Goal: Information Seeking & Learning: Learn about a topic

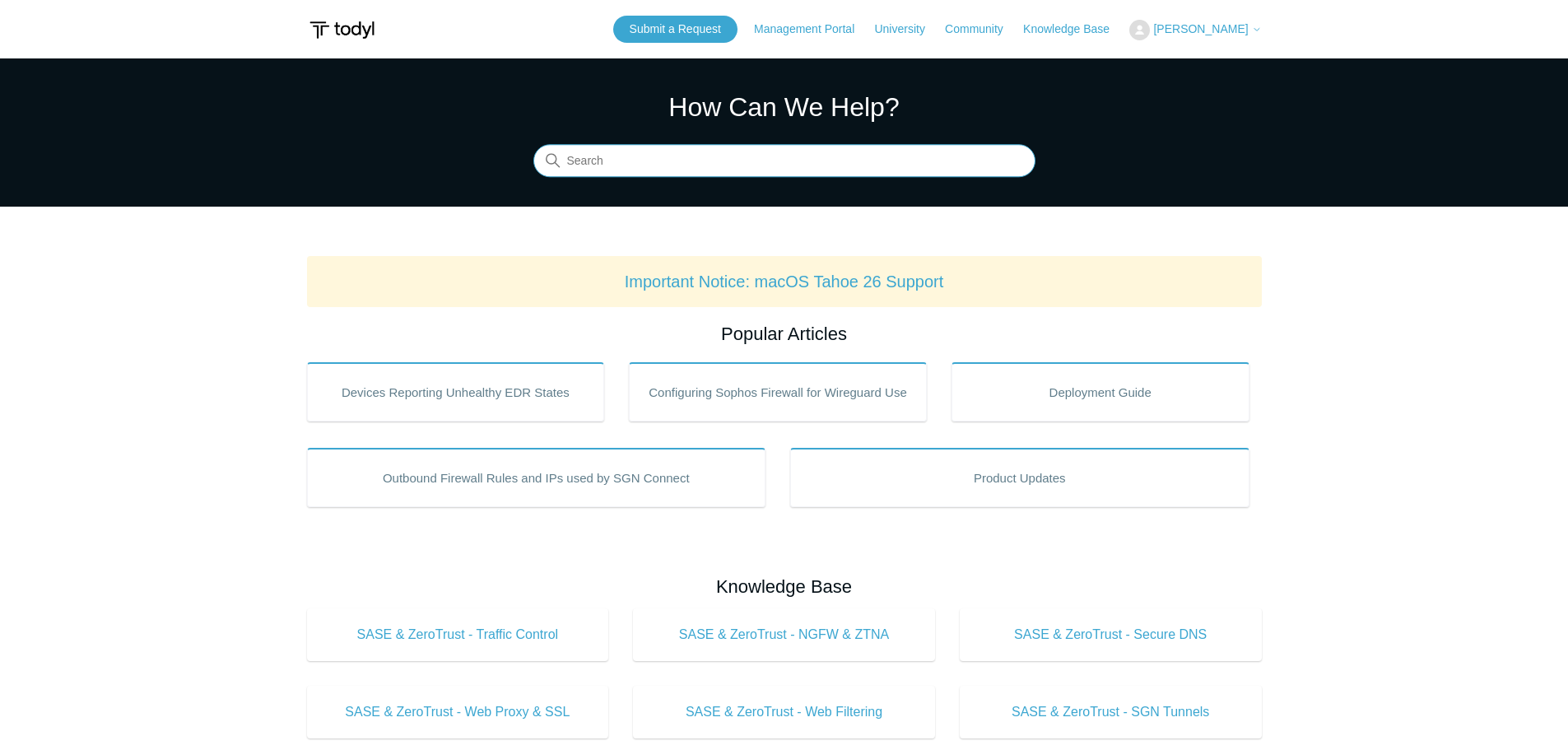
click at [847, 170] on input "Search" at bounding box center [785, 161] width 502 height 33
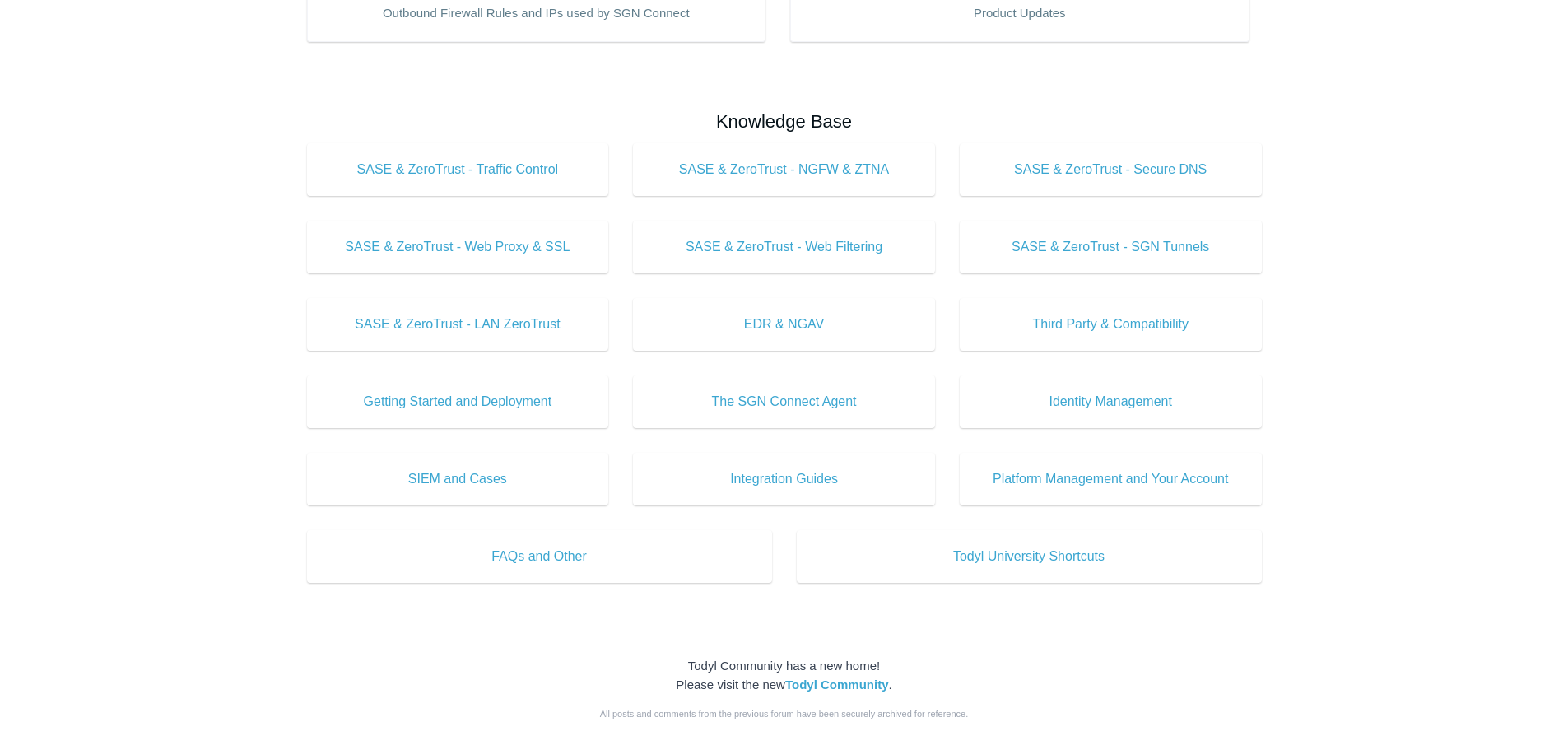
scroll to position [494, 0]
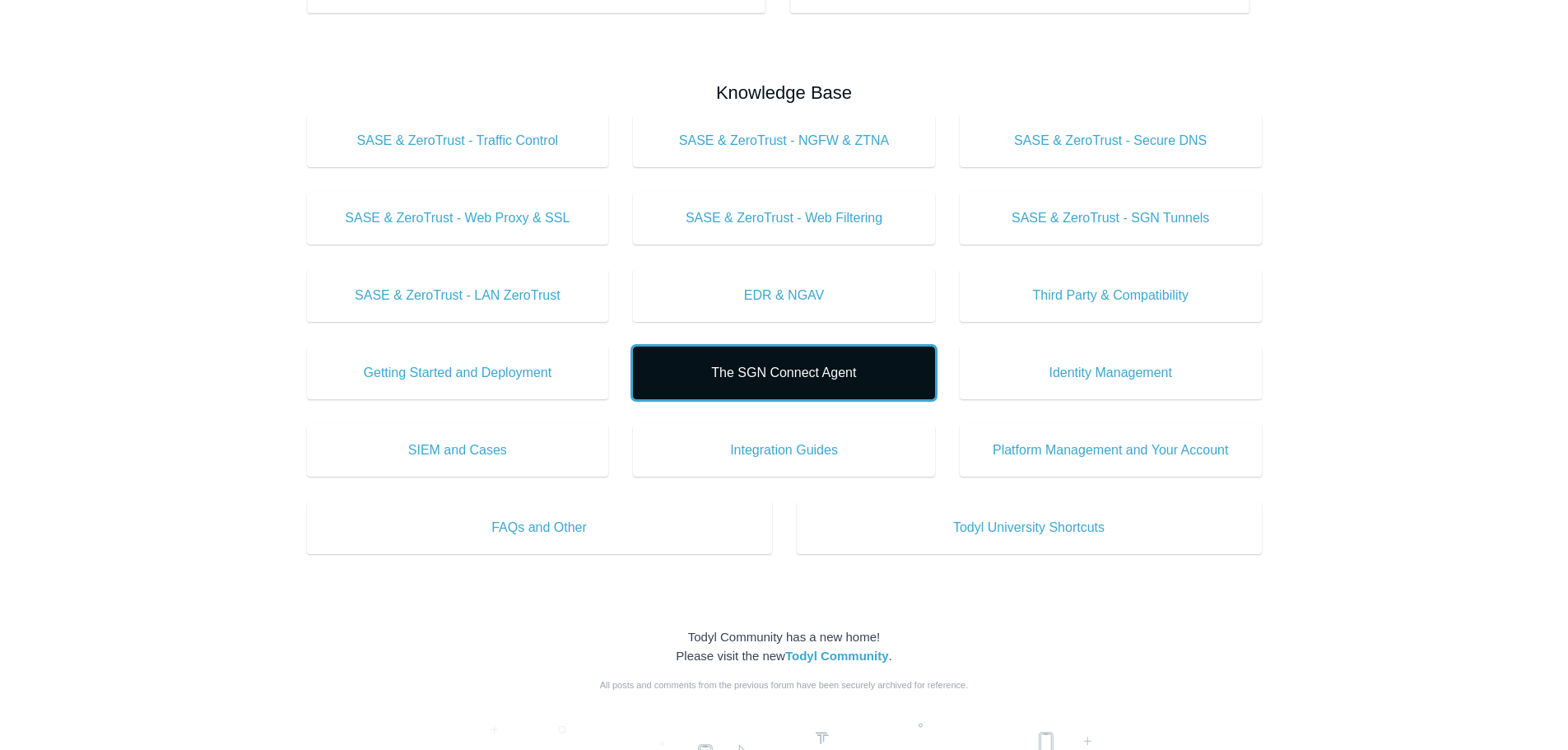
click at [750, 367] on span "The SGN Connect Agent" at bounding box center [784, 373] width 253 height 19
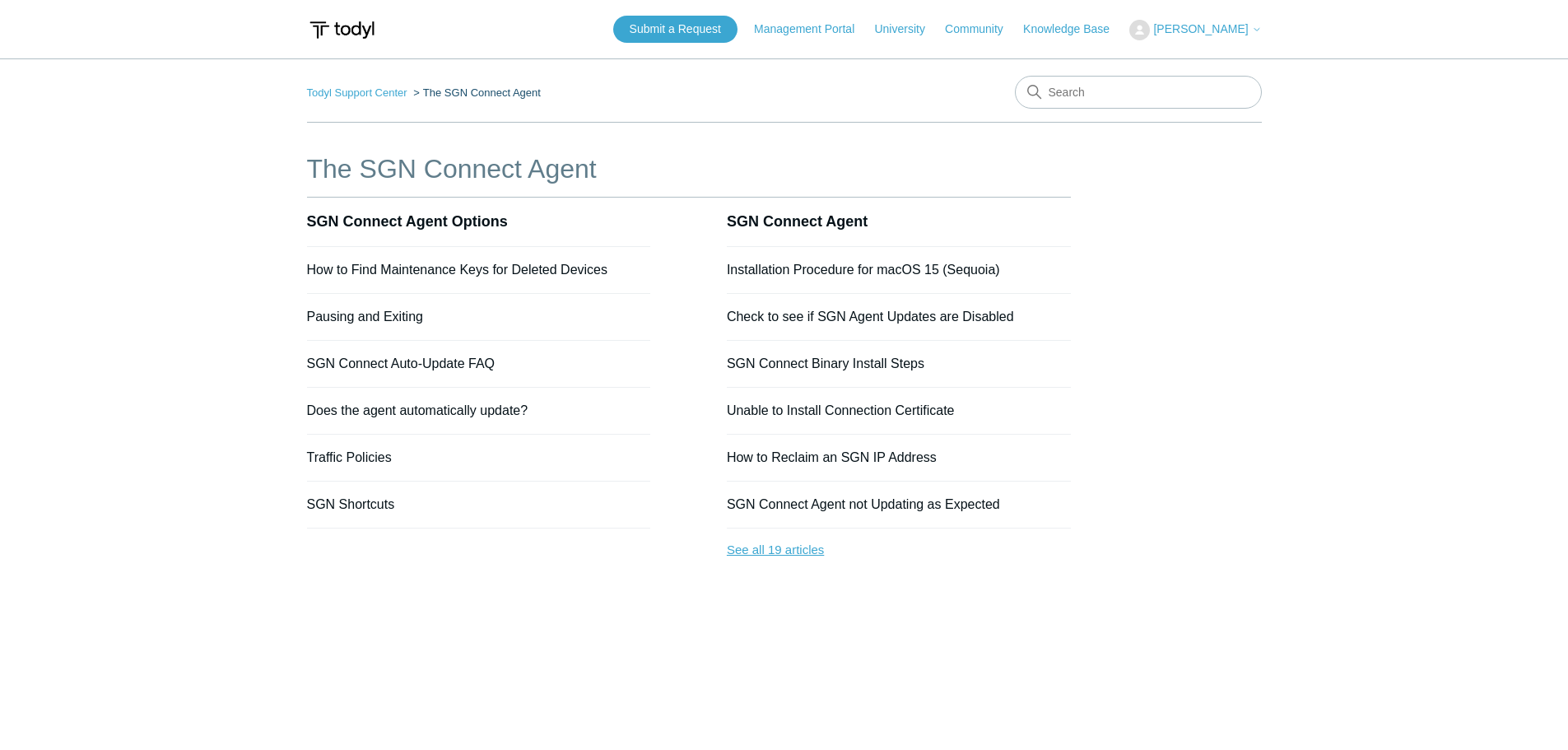
click at [787, 546] on link "See all 19 articles" at bounding box center [899, 549] width 344 height 43
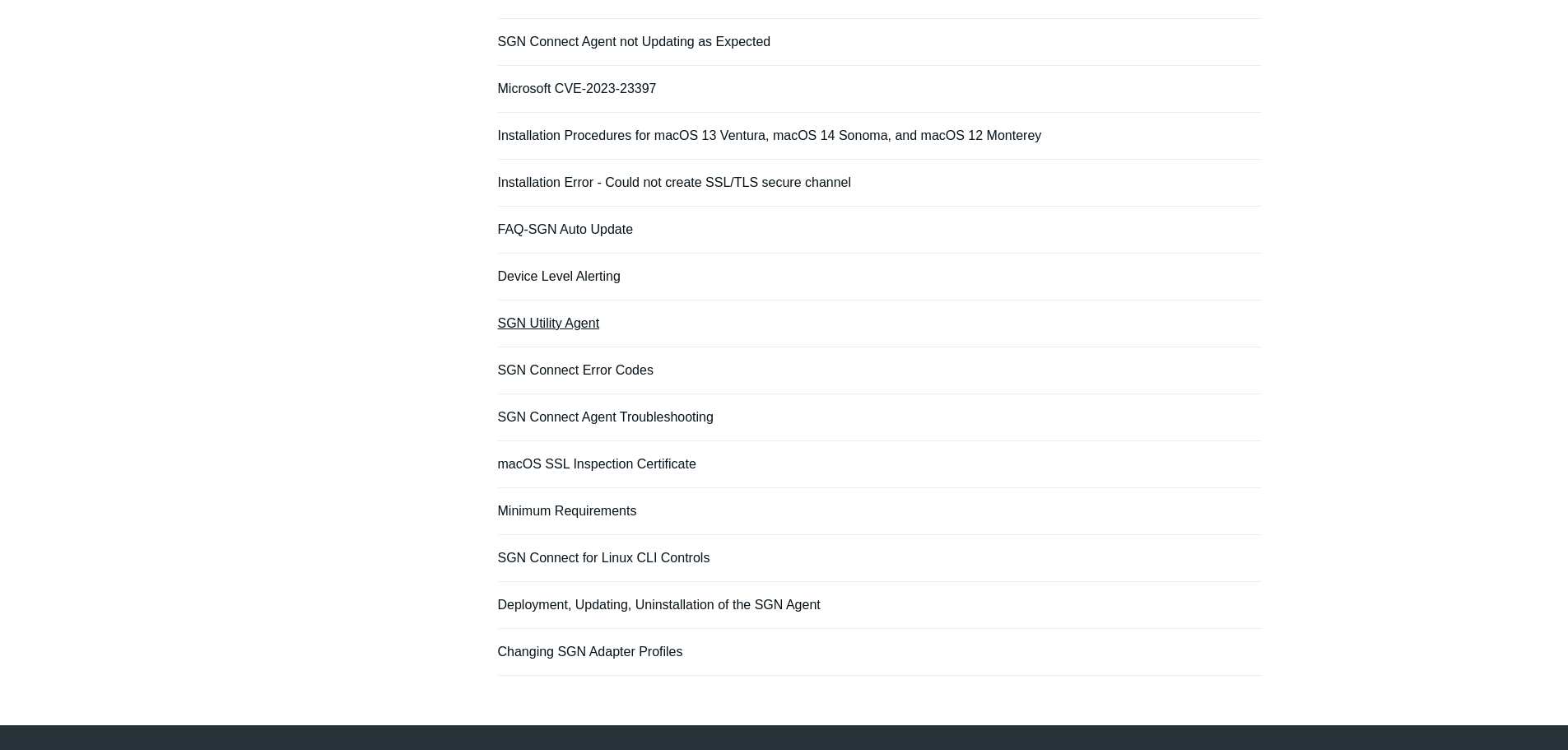
scroll to position [454, 0]
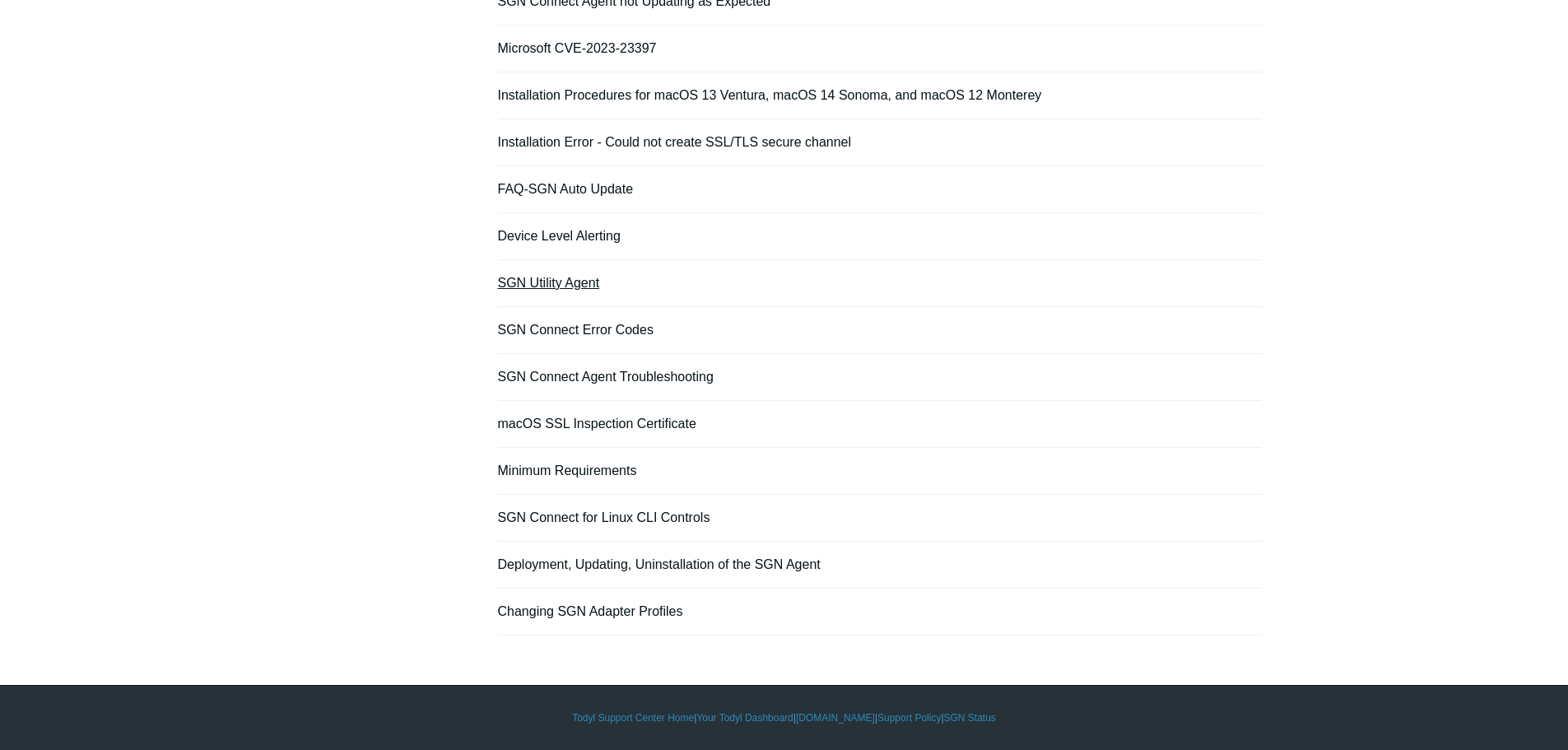
click at [554, 280] on link "SGN Utility Agent" at bounding box center [549, 283] width 102 height 14
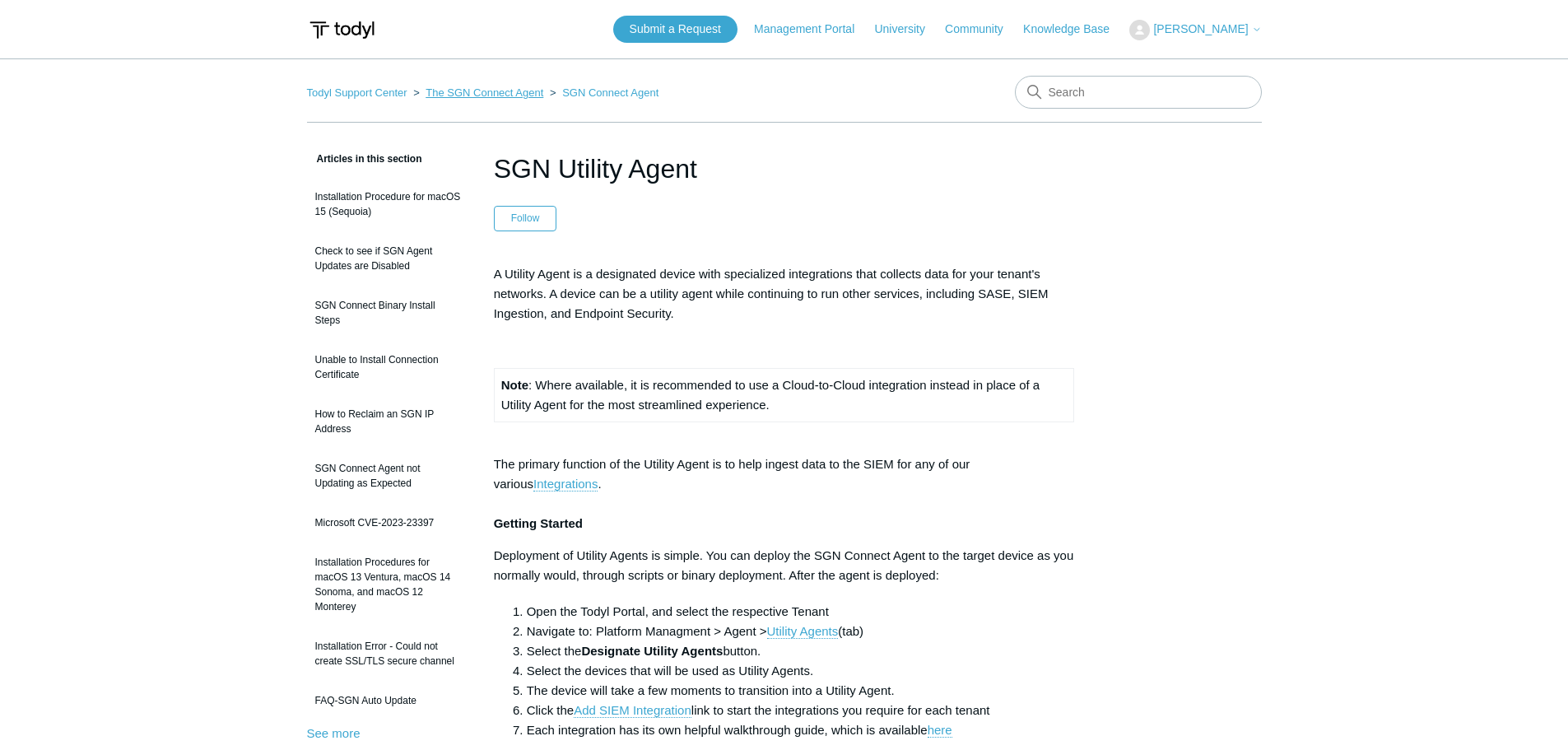
click at [516, 92] on link "The SGN Connect Agent" at bounding box center [485, 93] width 118 height 13
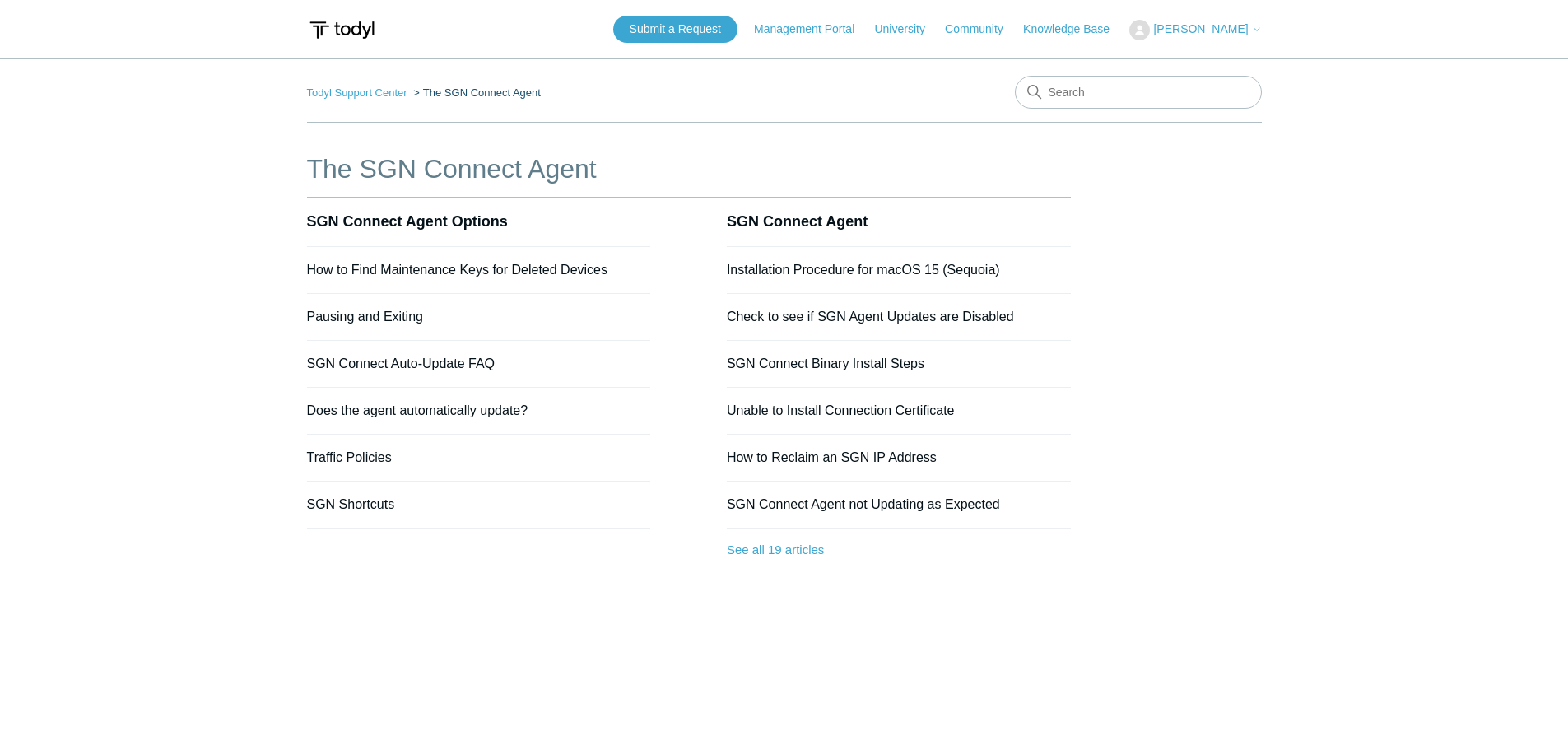
click at [68, 303] on main "Todyl Support Center The SGN Connect Agent The SGN Connect Agent SGN Connect Ag…" at bounding box center [784, 396] width 1568 height 675
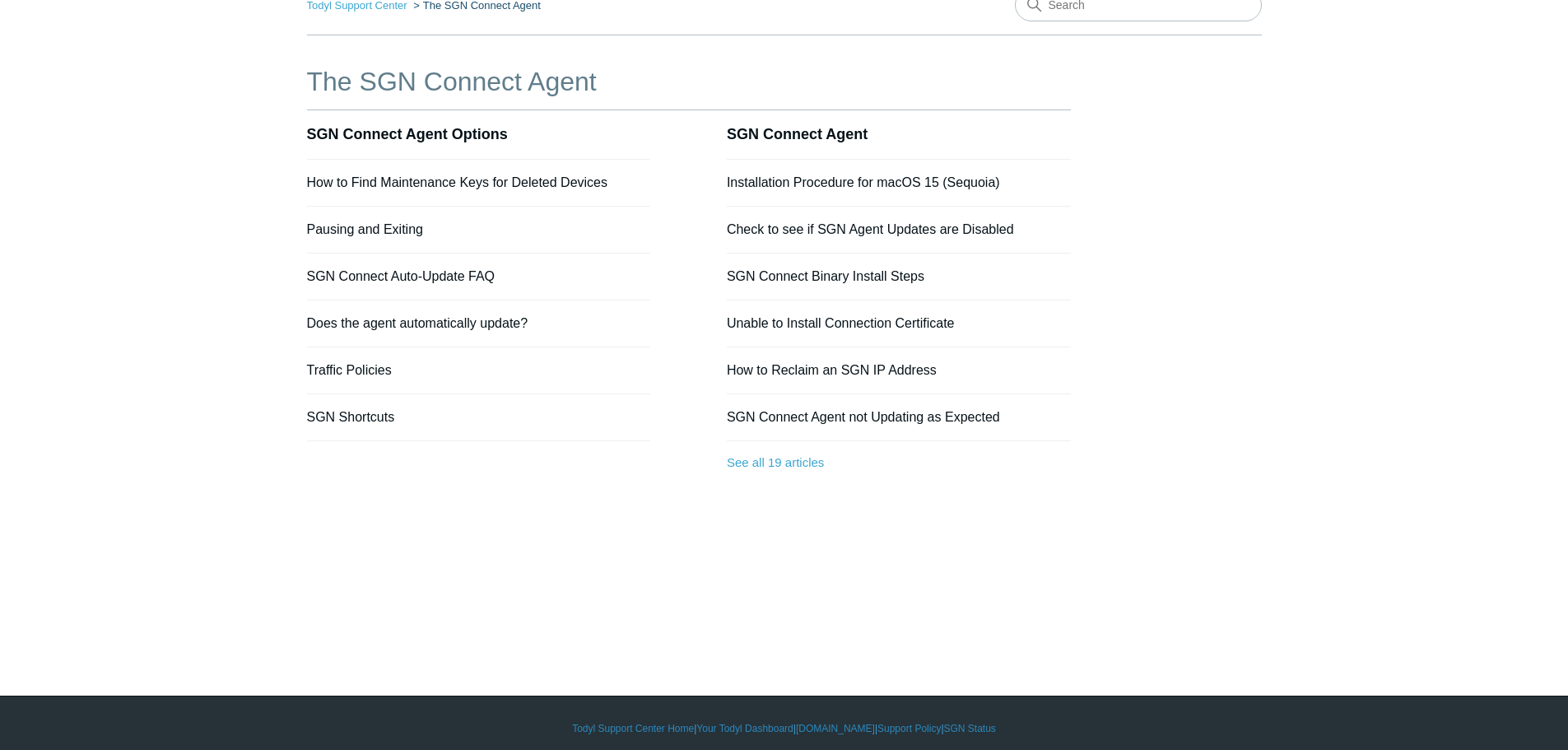
scroll to position [97, 0]
